Goal: Entertainment & Leisure: Consume media (video, audio)

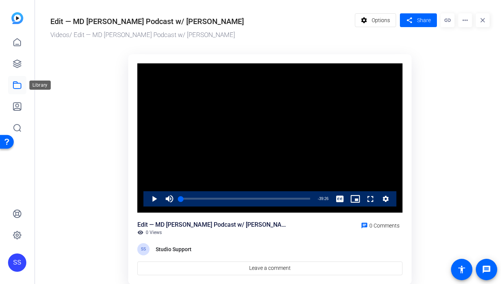
click at [18, 84] on icon at bounding box center [17, 85] width 9 height 9
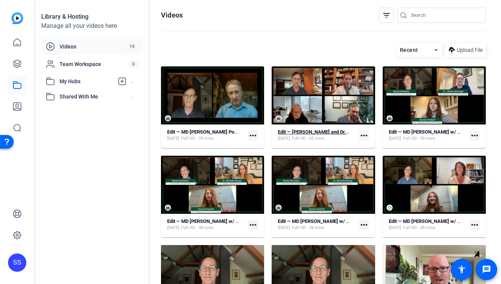
click at [296, 134] on strong "Edit — [PERSON_NAME] and Dr. [PERSON_NAME] (raw footage)" at bounding box center [347, 132] width 139 height 6
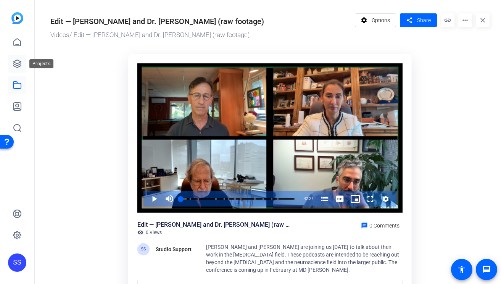
click at [21, 63] on icon at bounding box center [17, 63] width 9 height 9
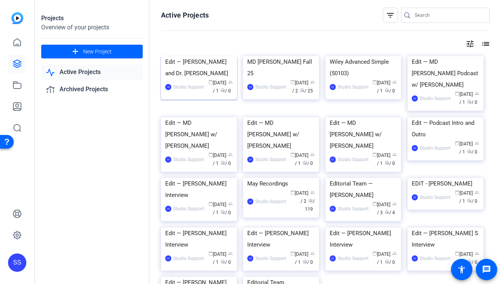
click at [198, 79] on div "Edit — [PERSON_NAME] and Dr. [PERSON_NAME]" at bounding box center [199, 67] width 68 height 23
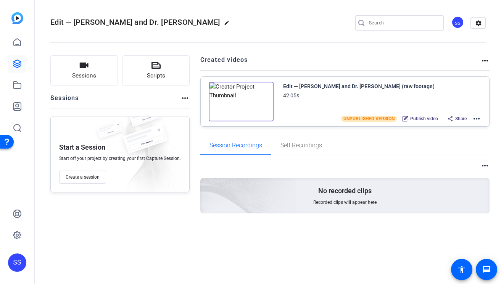
click at [473, 118] on mat-icon "more_horiz" at bounding box center [476, 118] width 9 height 9
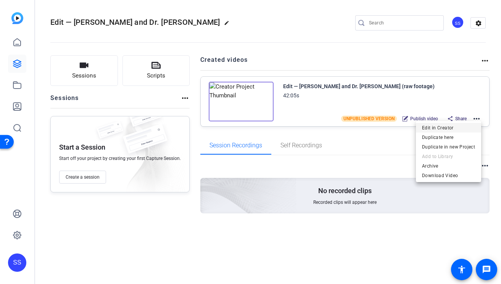
click at [451, 128] on span "Edit in Creator" at bounding box center [448, 127] width 53 height 9
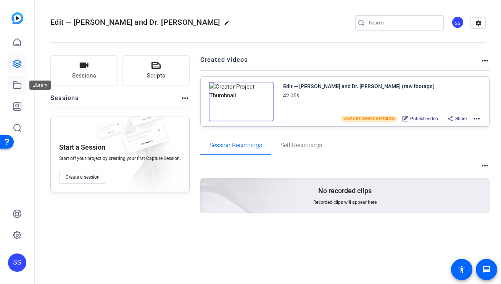
click at [17, 86] on icon at bounding box center [17, 85] width 9 height 9
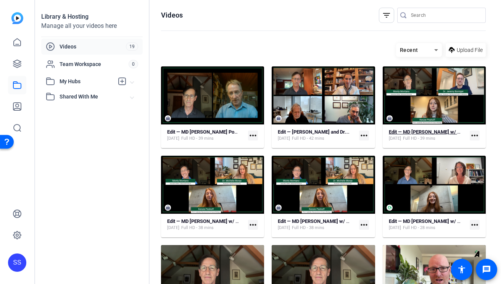
click at [427, 136] on span "Full HD - 39 mins" at bounding box center [419, 138] width 32 height 6
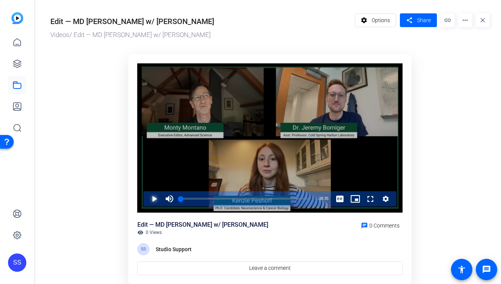
click at [147, 200] on span "Video Player" at bounding box center [147, 198] width 0 height 15
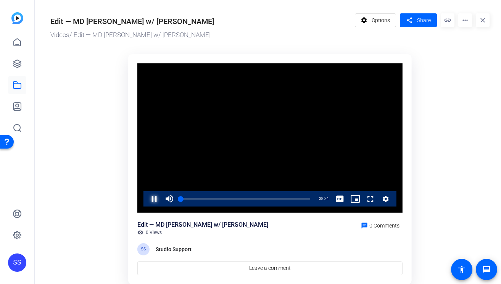
click at [147, 200] on span "Video Player" at bounding box center [147, 198] width 0 height 15
drag, startPoint x: 179, startPoint y: 197, endPoint x: 169, endPoint y: 197, distance: 10.3
click at [169, 197] on div "Play Mute Current Time 0:00 / Duration 38:35 Loaded : 1.73% 00:00 00:00 Stream …" at bounding box center [270, 198] width 253 height 15
click at [147, 198] on span "Video Player" at bounding box center [147, 198] width 0 height 15
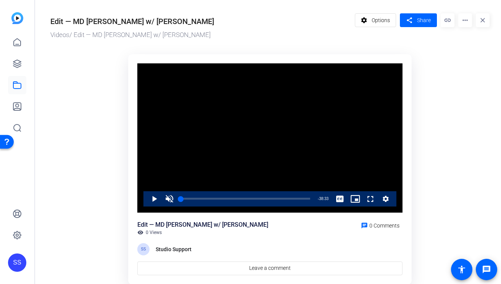
click at [350, 69] on video "Video Player" at bounding box center [269, 137] width 265 height 149
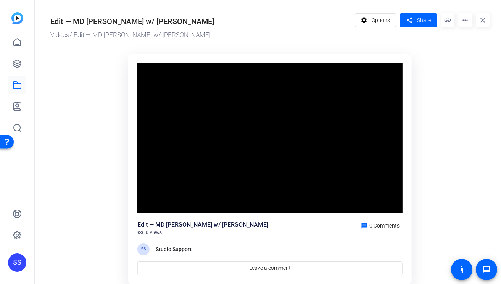
click at [231, 125] on video "Video Player" at bounding box center [269, 137] width 265 height 149
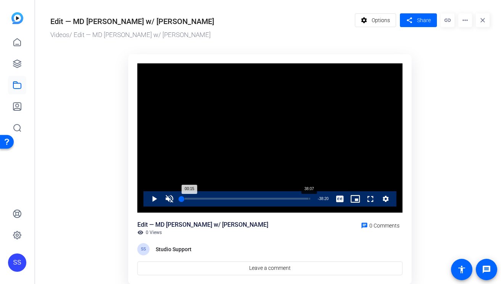
click at [309, 199] on div "38:07" at bounding box center [309, 199] width 0 height 2
click at [147, 196] on span "Video Player" at bounding box center [147, 198] width 0 height 15
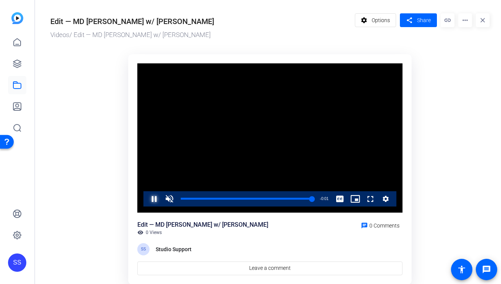
click at [147, 198] on span "Video Player" at bounding box center [147, 198] width 0 height 15
click at [187, 200] on div "Loaded : 100.00% 01:47 38:34" at bounding box center [246, 198] width 139 height 15
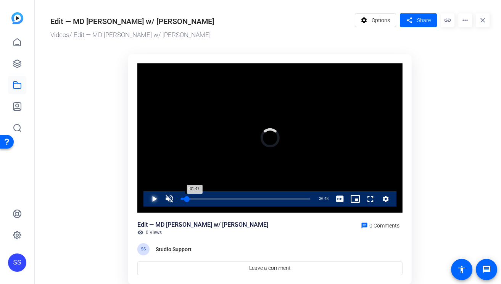
click at [184, 199] on div "01:47" at bounding box center [184, 199] width 6 height 2
click at [183, 199] on div "01:08" at bounding box center [183, 199] width 4 height 2
